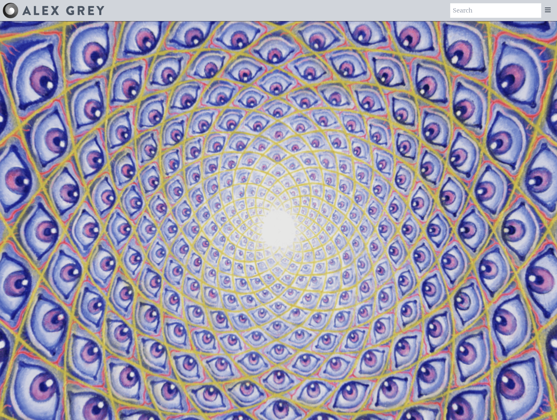
click at [249, 195] on video "Your browser does not support the video tag." at bounding box center [279, 231] width 746 height 420
click at [547, 12] on icon at bounding box center [547, 10] width 5 height 4
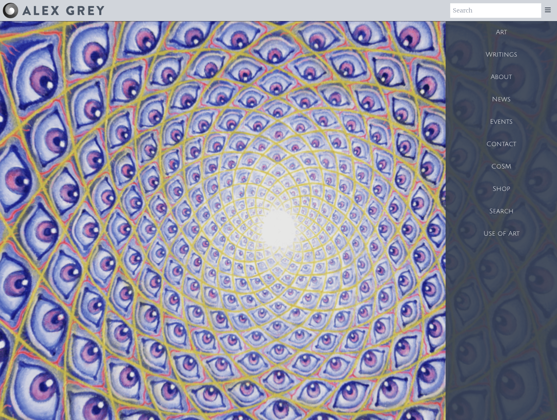
click at [509, 189] on div "Shop" at bounding box center [501, 189] width 111 height 22
